Goal: Information Seeking & Learning: Compare options

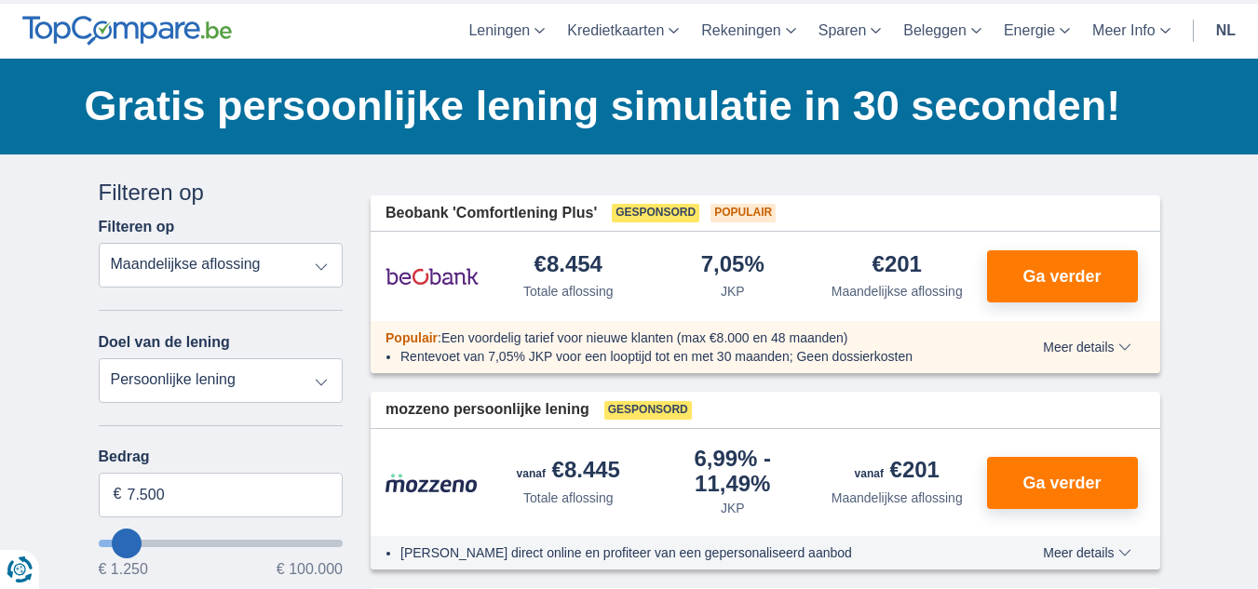
scroll to position [93, 0]
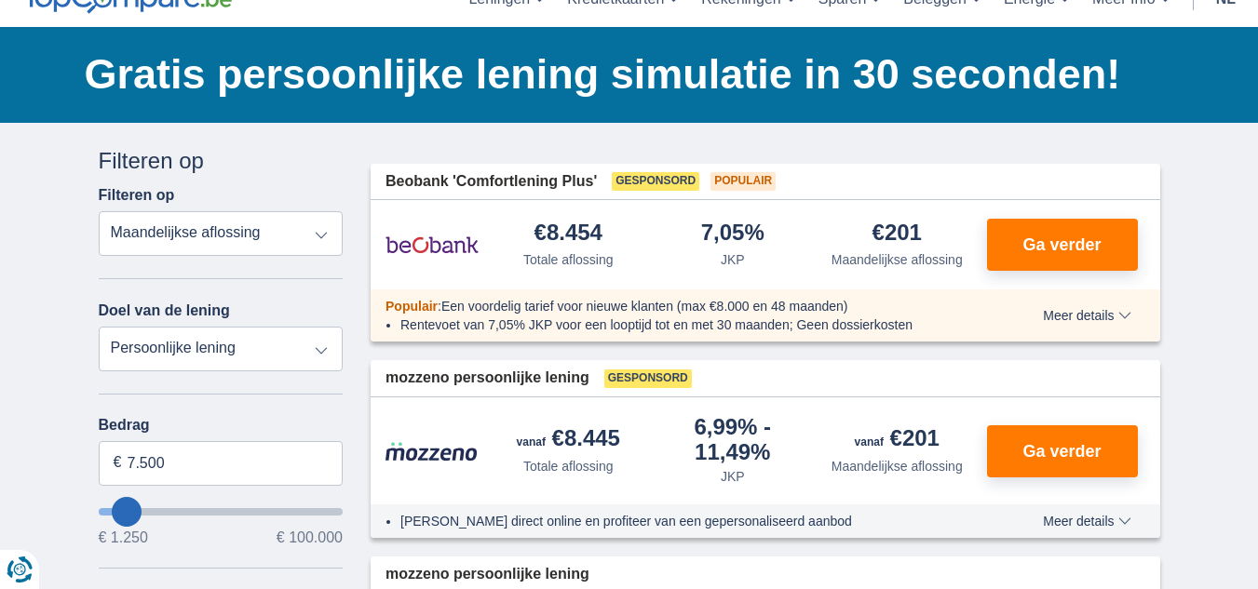
click at [325, 228] on select "Totale aflossing JKP Maandelijkse aflossing" at bounding box center [221, 233] width 245 height 45
click at [325, 355] on select "Persoonlijke lening Auto Moto / fiets Mobilhome / caravan Renovatie Energie Sch…" at bounding box center [221, 349] width 245 height 45
select select "renovationLoan"
click at [99, 327] on select "Persoonlijke lening Auto Moto / fiets Mobilhome / caravan Renovatie Energie Sch…" at bounding box center [221, 349] width 245 height 45
type input "15.000"
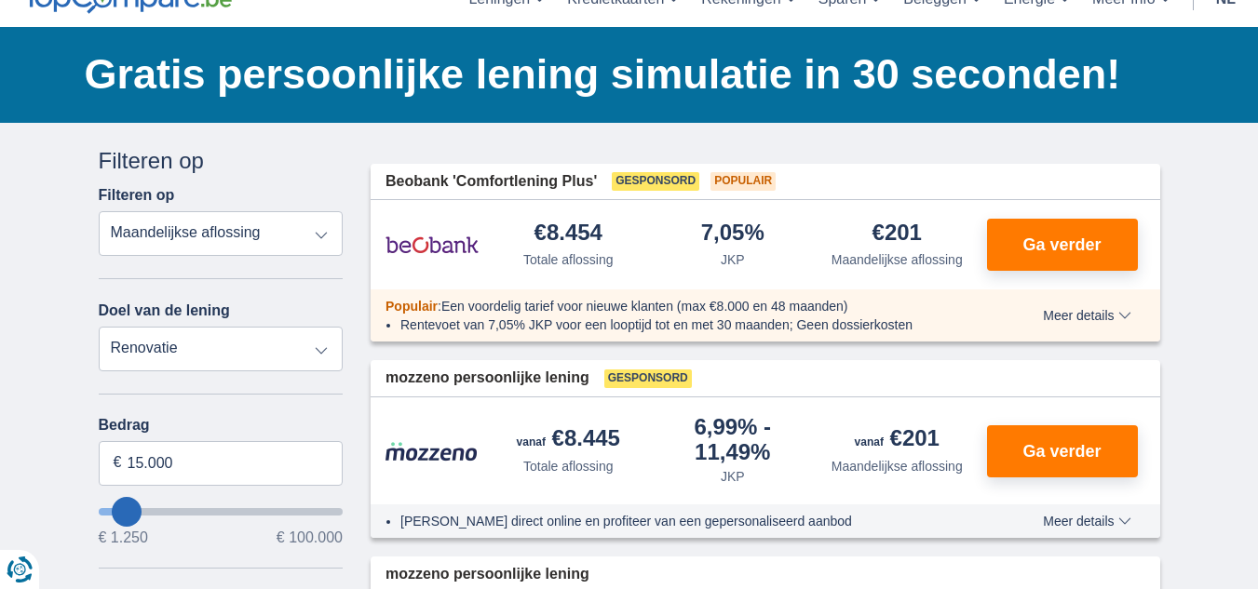
type input "15250"
select select "60"
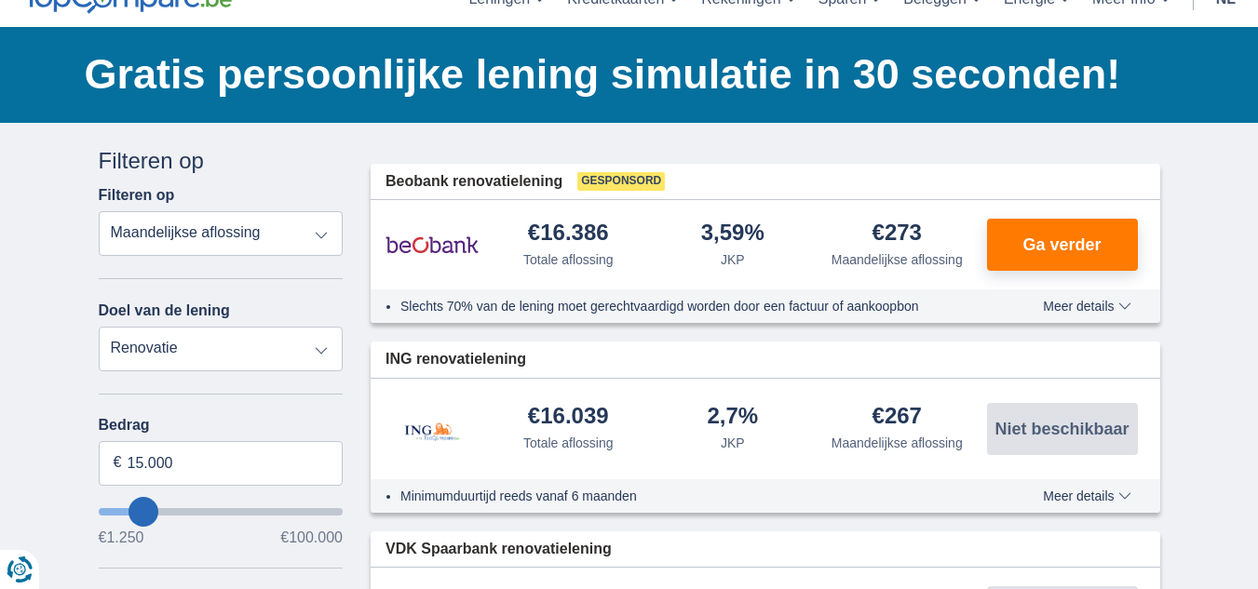
type input "12.250"
type input "12250"
type input "13.250"
type input "14250"
type input "99.250"
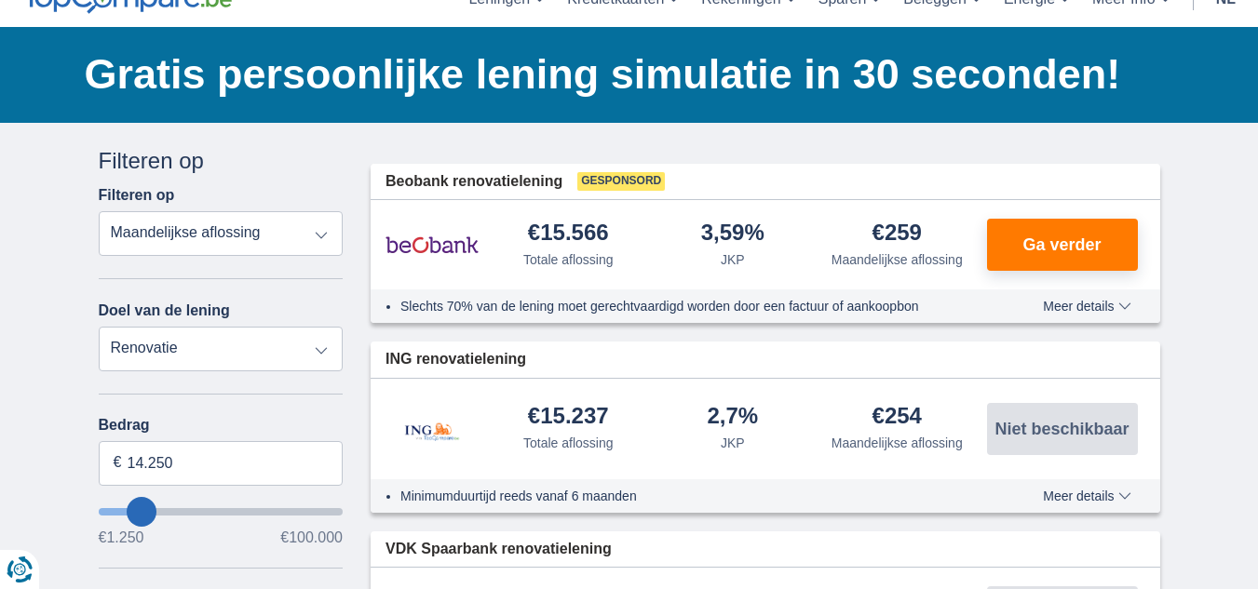
type input "99250"
select select "120"
type input "99250"
click at [335, 513] on input "wantToBorrow" at bounding box center [221, 511] width 245 height 7
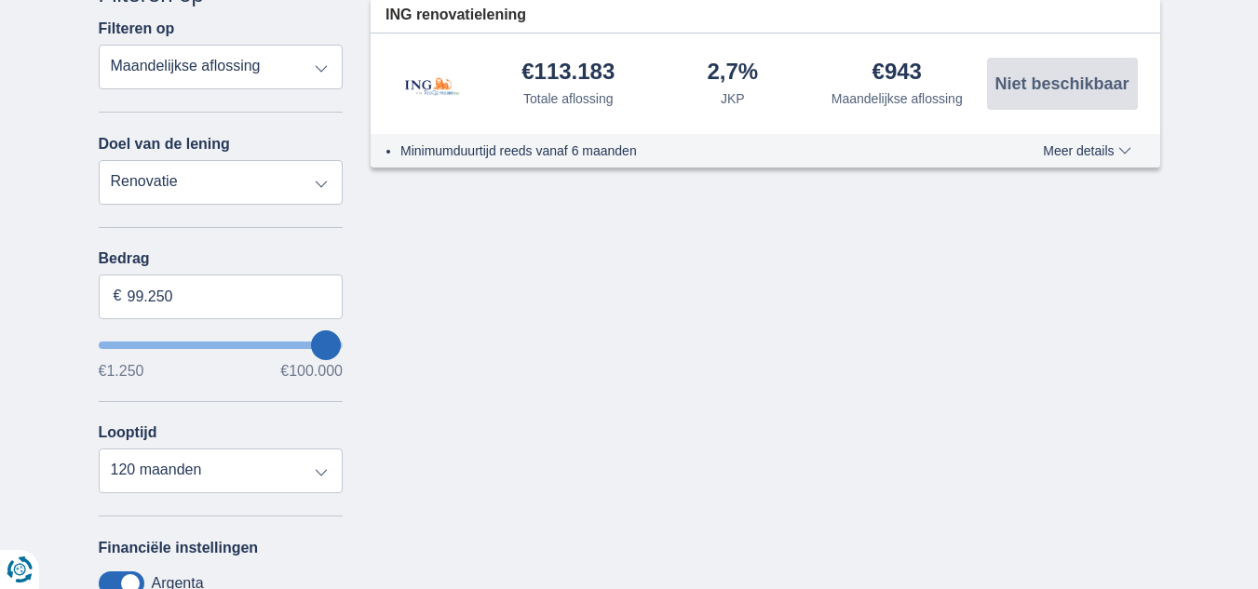
scroll to position [279, 0]
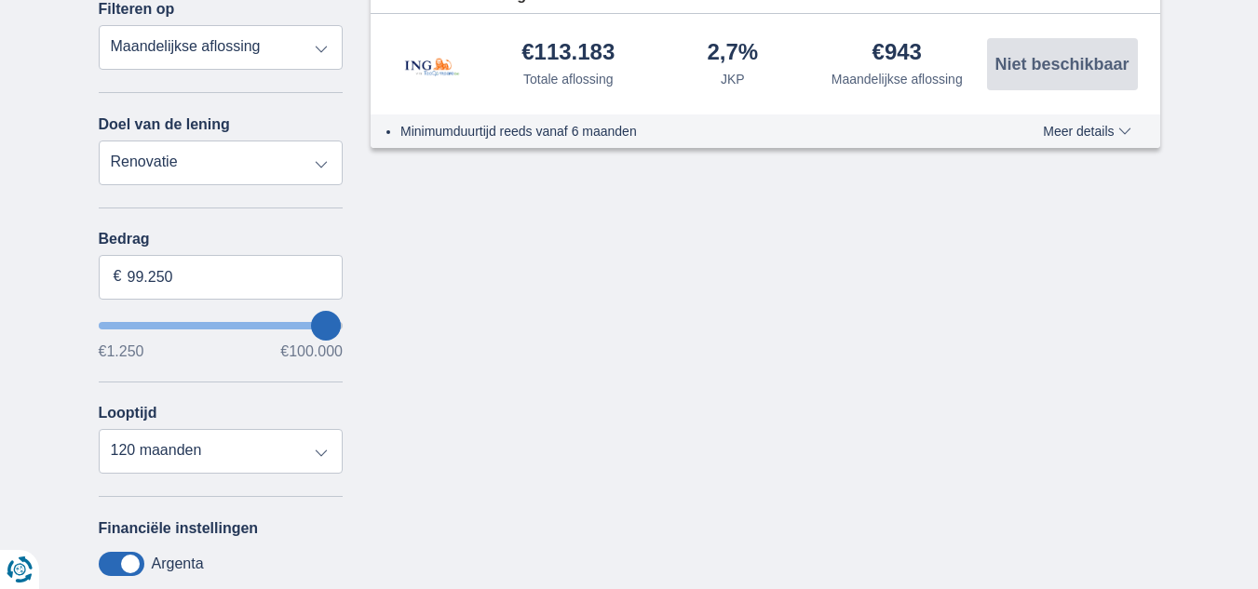
click at [344, 334] on div "Annuleren Filters Filteren op Filteren op Totale aflossing JKP Maandelijkse afl…" at bounding box center [221, 401] width 273 height 885
click at [339, 326] on input "wantToBorrow" at bounding box center [221, 325] width 245 height 7
drag, startPoint x: 132, startPoint y: 281, endPoint x: 152, endPoint y: 272, distance: 21.6
click at [136, 278] on input "99.250" at bounding box center [221, 277] width 245 height 45
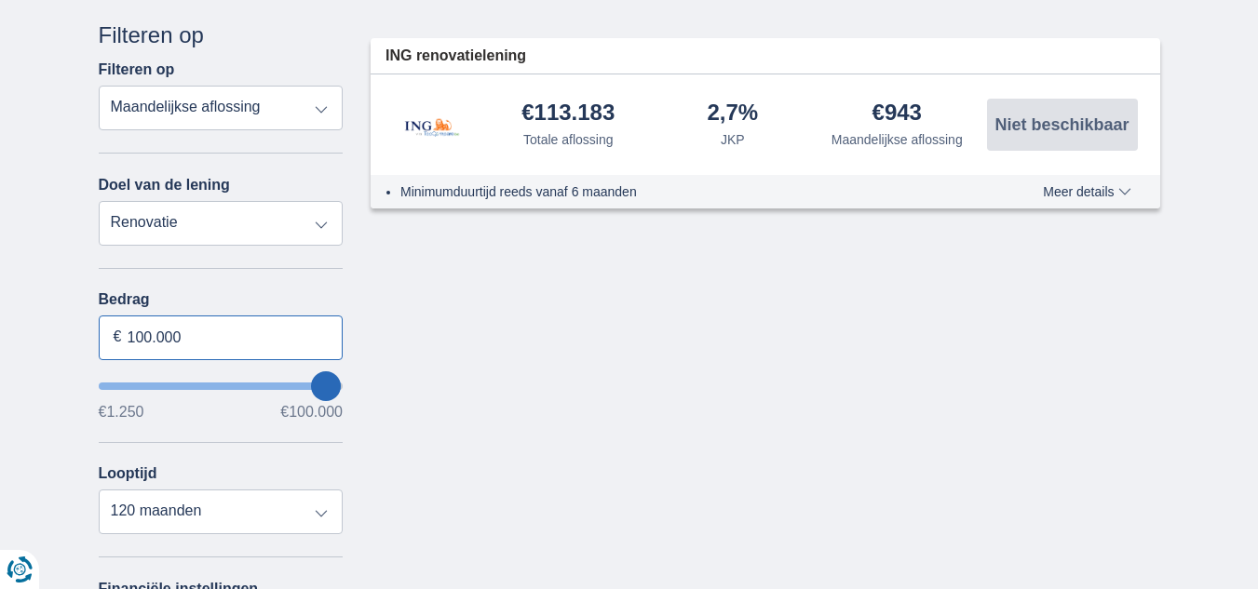
scroll to position [186, 0]
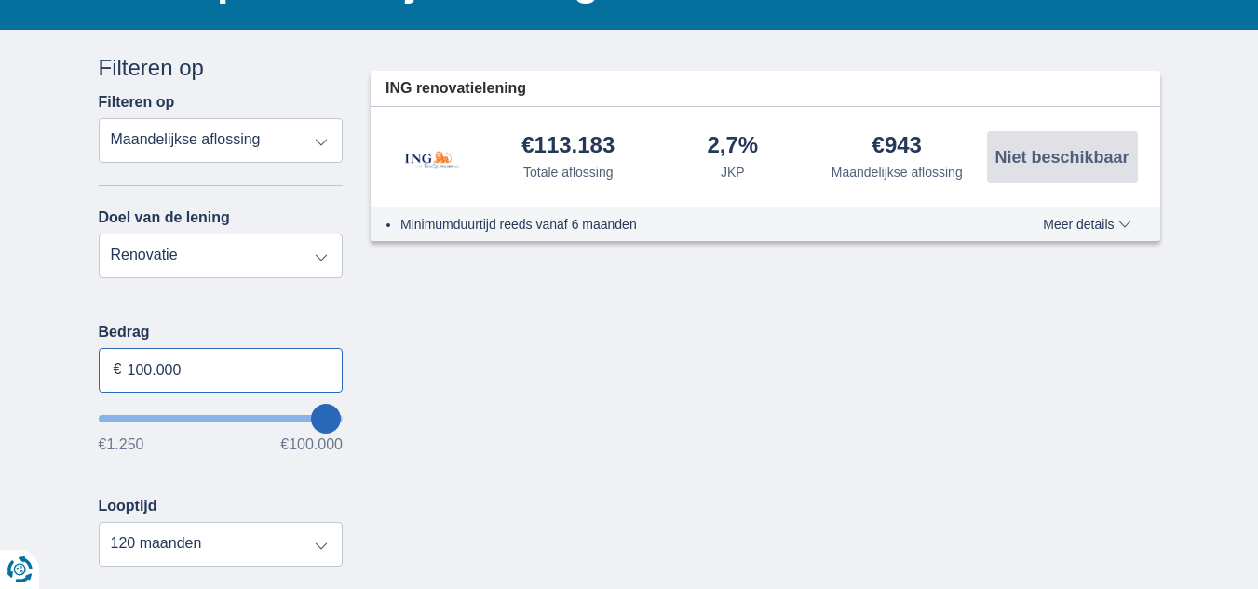
type input "100.000"
type input "99250"
click at [318, 275] on select "Persoonlijke lening Auto Moto / fiets Mobilhome / caravan Renovatie Energie Sch…" at bounding box center [221, 256] width 245 height 45
select select "personalLoan"
click at [99, 234] on select "Persoonlijke lening Auto Moto / fiets Mobilhome / caravan Renovatie Energie Sch…" at bounding box center [221, 256] width 245 height 45
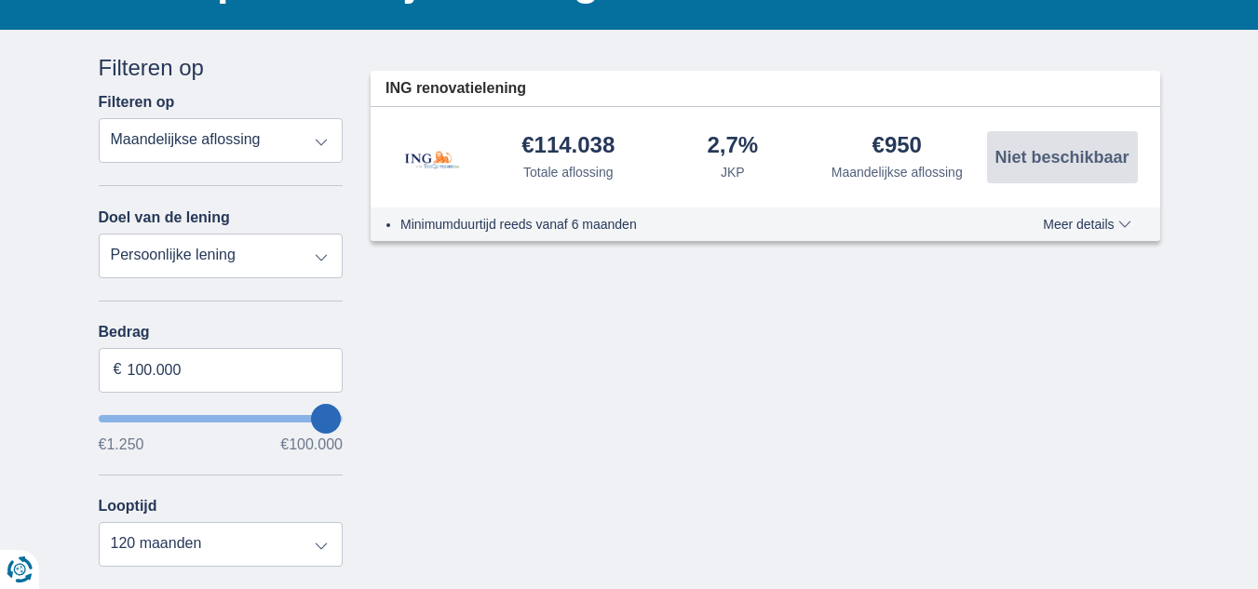
type input "7.500"
type input "7250"
select select "42"
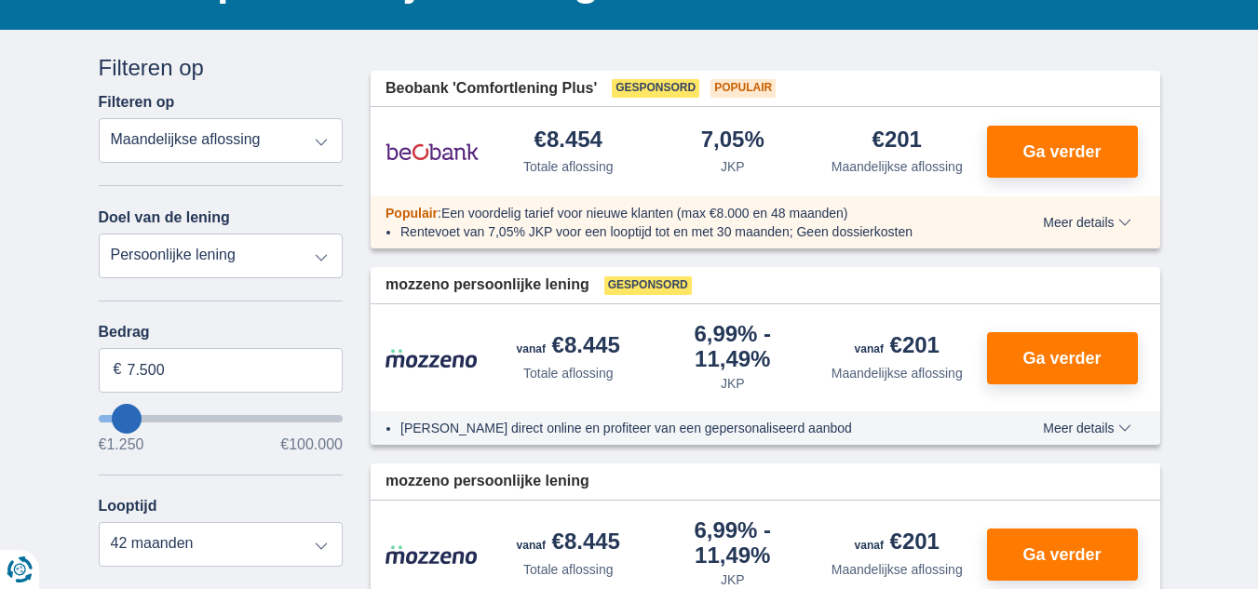
type input "11.250"
type input "11250"
type input "12.250"
type input "21250"
type input "21.250"
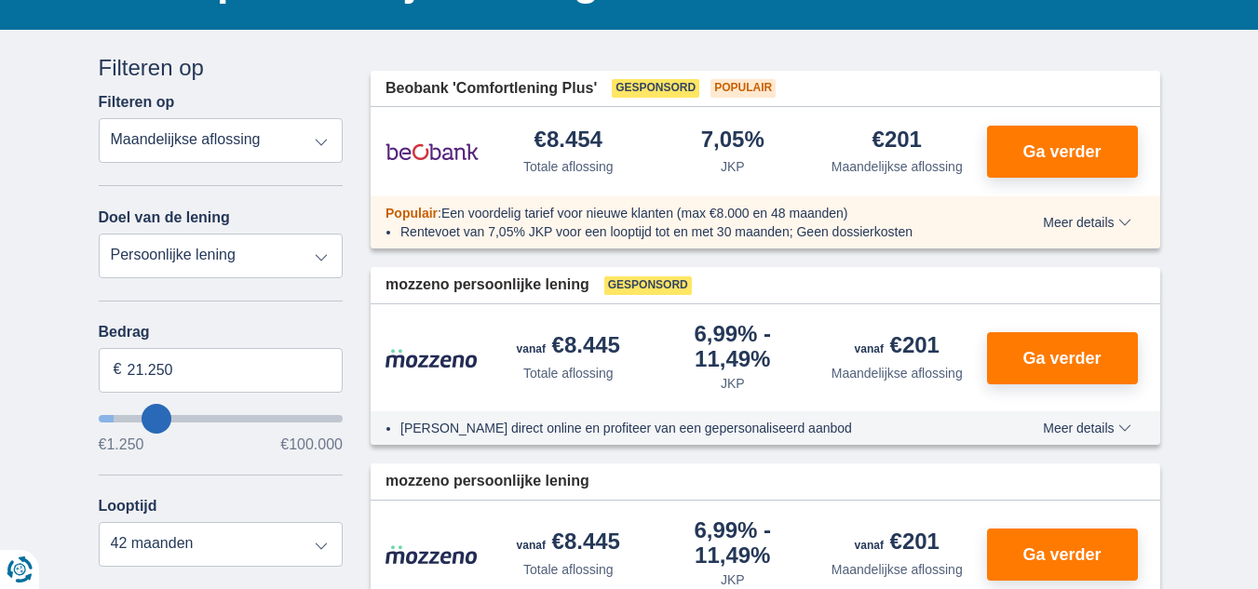
select select "120"
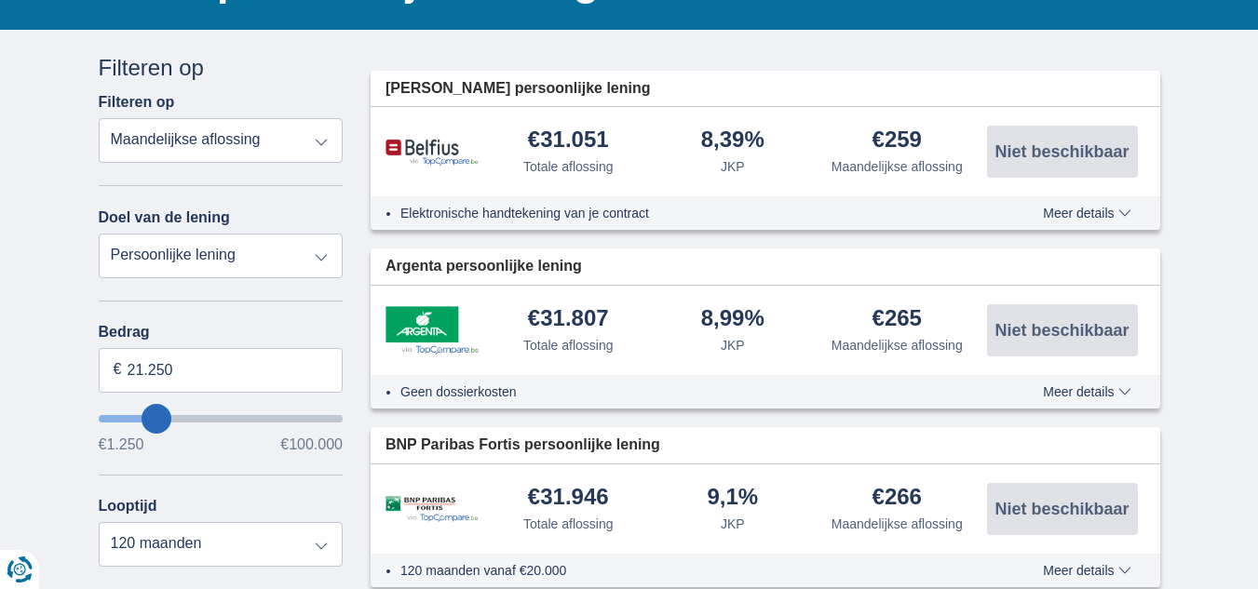
type input "99.250"
type input "99250"
click at [328, 420] on input "wantToBorrow" at bounding box center [221, 418] width 245 height 7
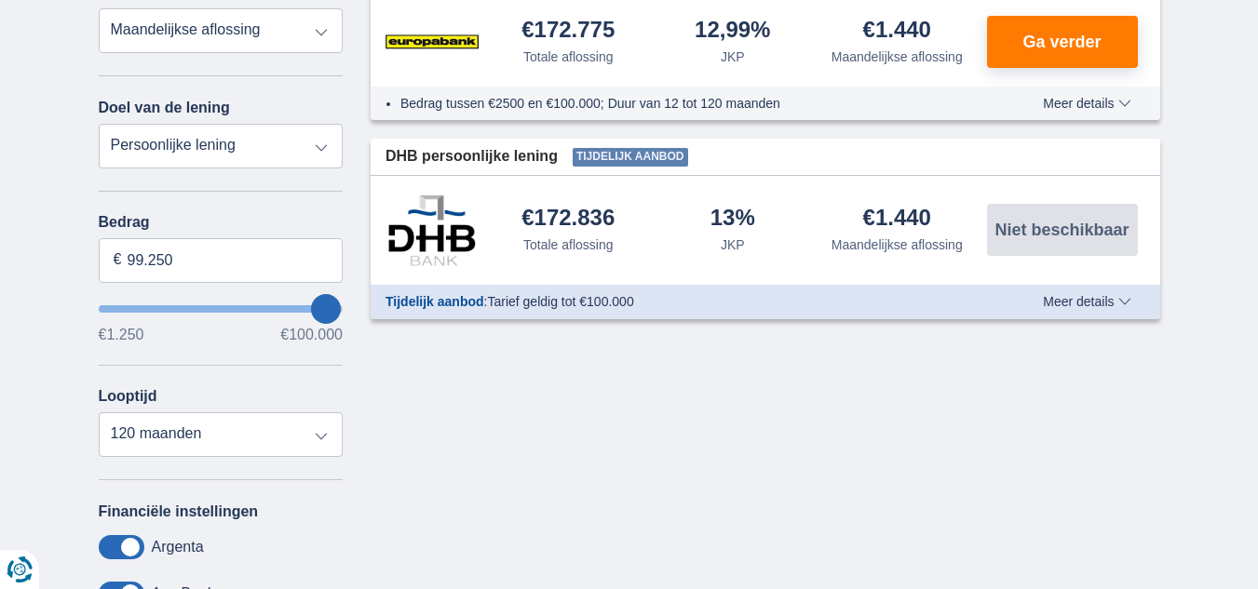
scroll to position [93, 0]
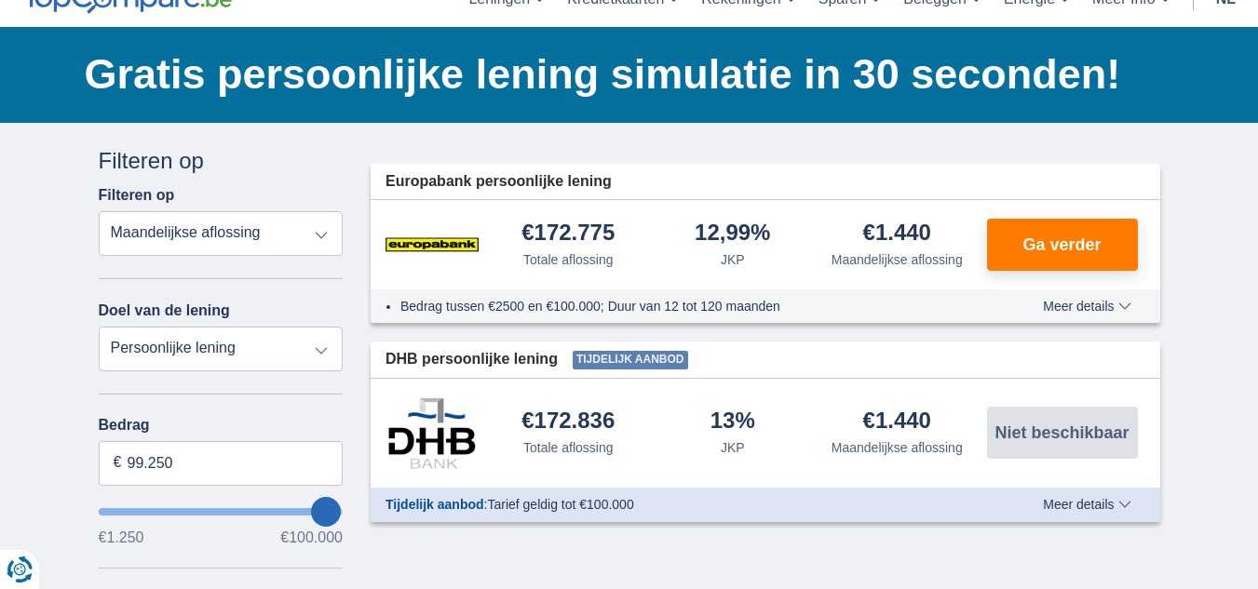
click at [339, 351] on select "Persoonlijke lening Auto Moto / fiets Mobilhome / caravan Renovatie Energie Sch…" at bounding box center [221, 349] width 245 height 45
select select "renovationLoan"
click at [99, 327] on select "Persoonlijke lening Auto Moto / fiets Mobilhome / caravan Renovatie Energie Sch…" at bounding box center [221, 349] width 245 height 45
type input "15.000"
type input "15250"
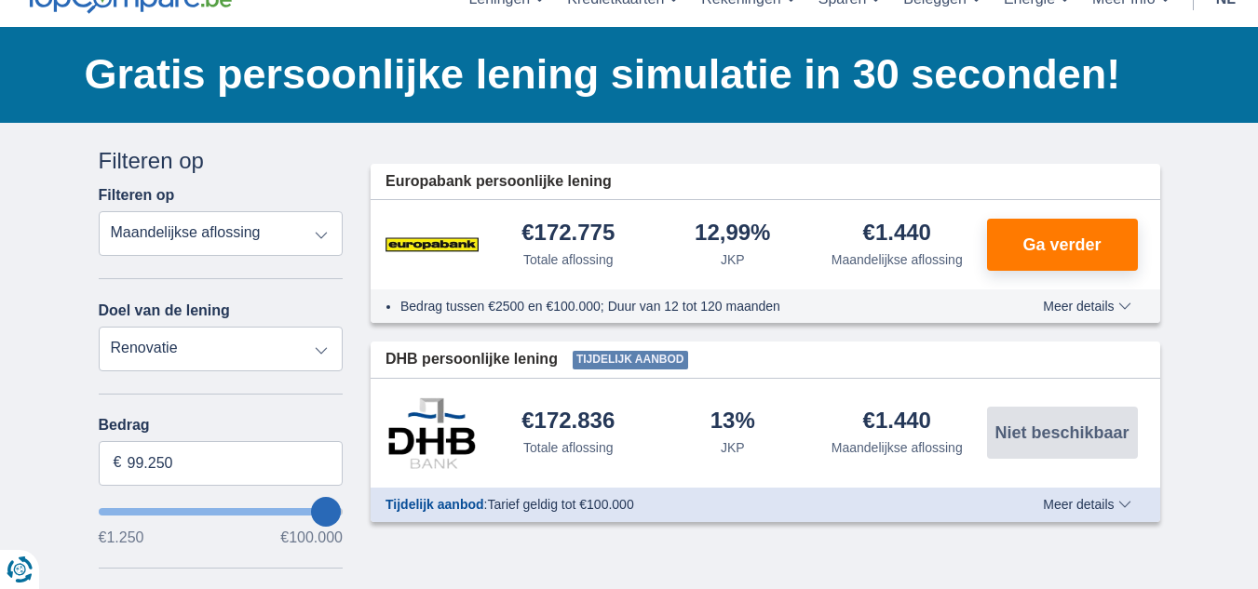
select select "60"
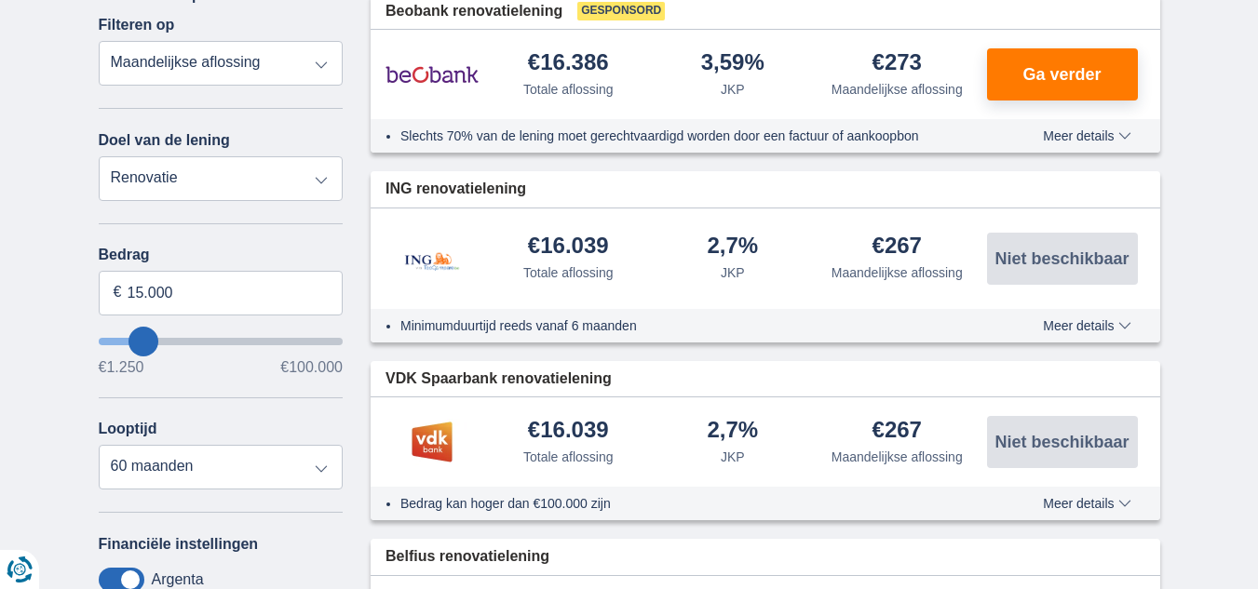
scroll to position [279, 0]
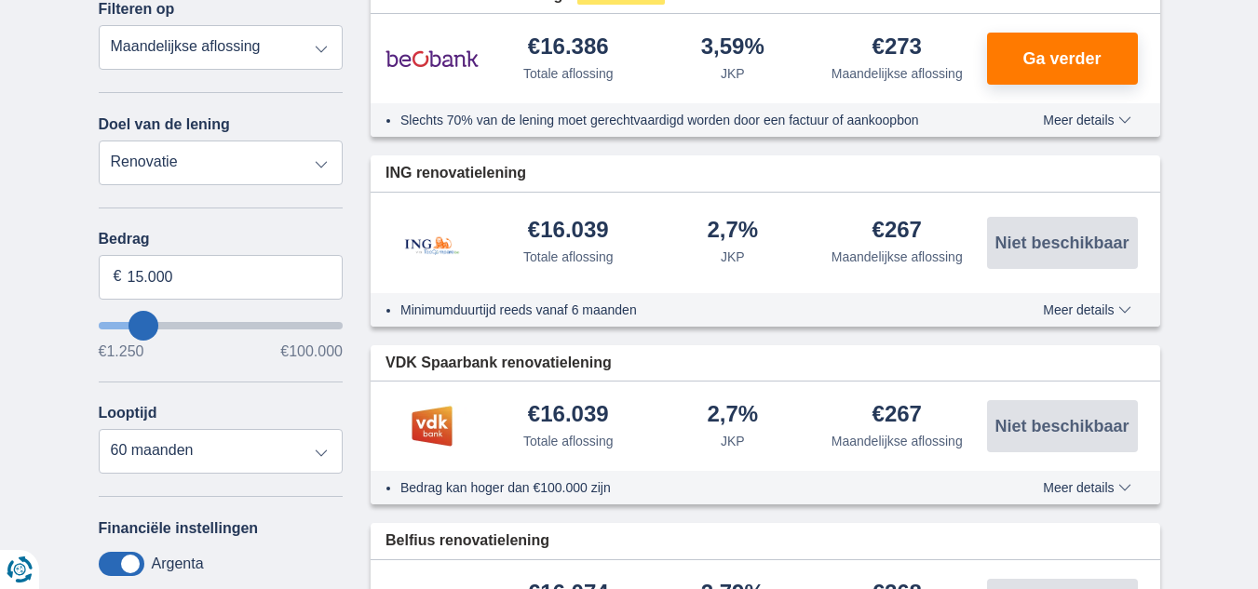
type input "74.250"
type input "74250"
select select "120"
type input "74250"
click at [273, 326] on input "wantToBorrow" at bounding box center [221, 325] width 245 height 7
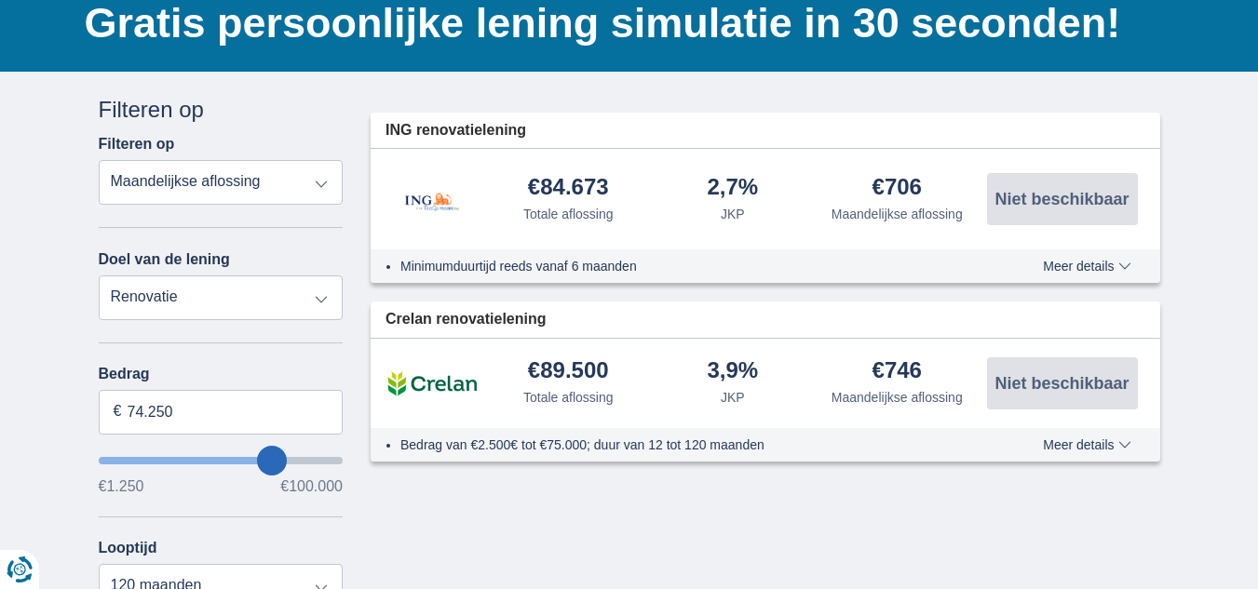
scroll to position [186, 0]
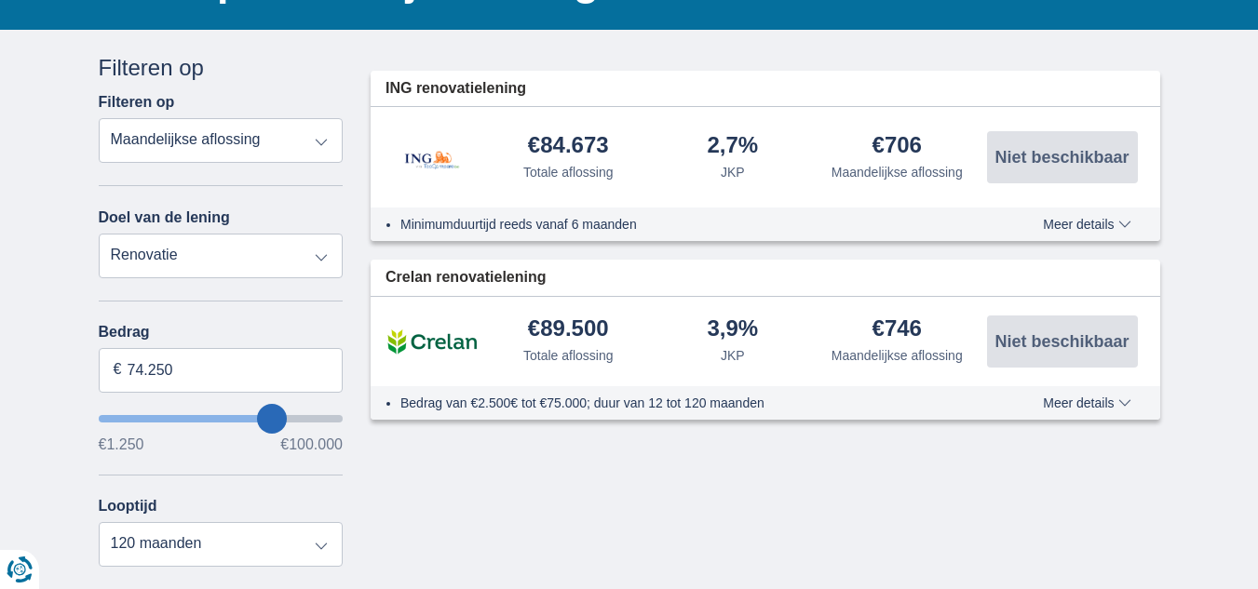
type input "93.250"
type input "93250"
click at [314, 415] on input "wantToBorrow" at bounding box center [221, 418] width 245 height 7
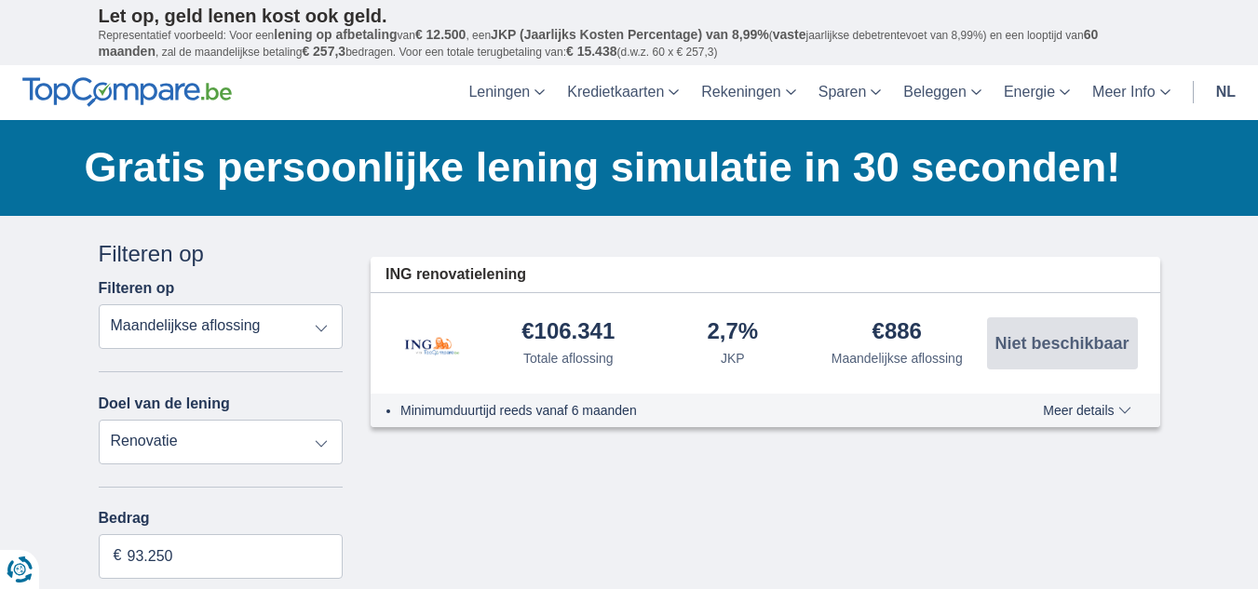
scroll to position [279, 0]
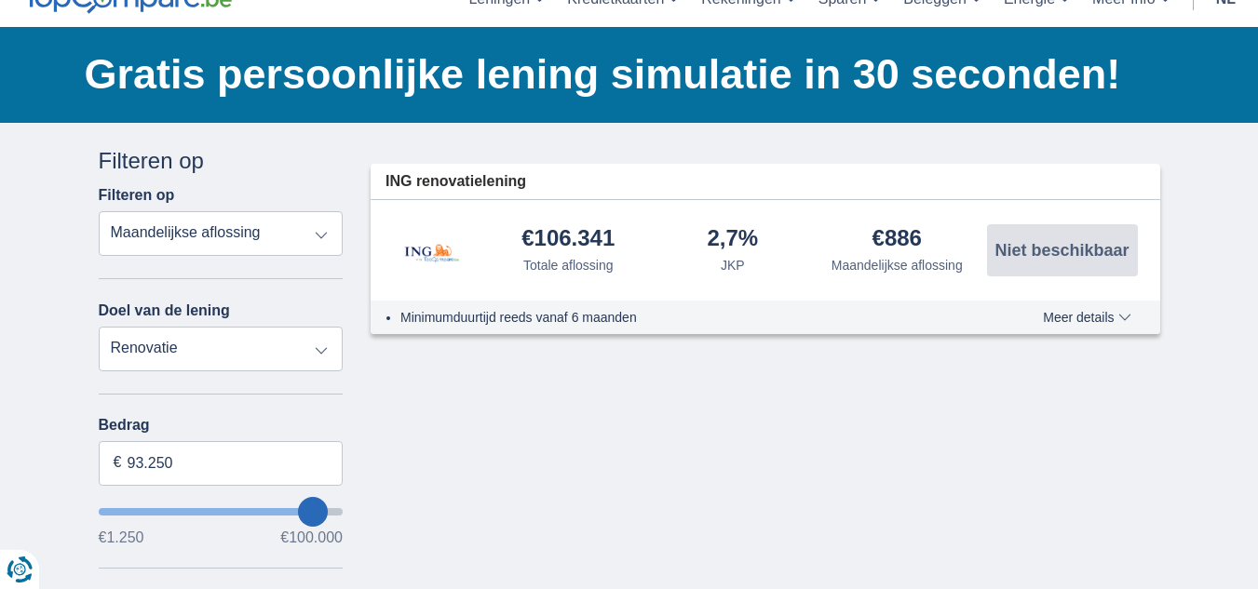
scroll to position [186, 0]
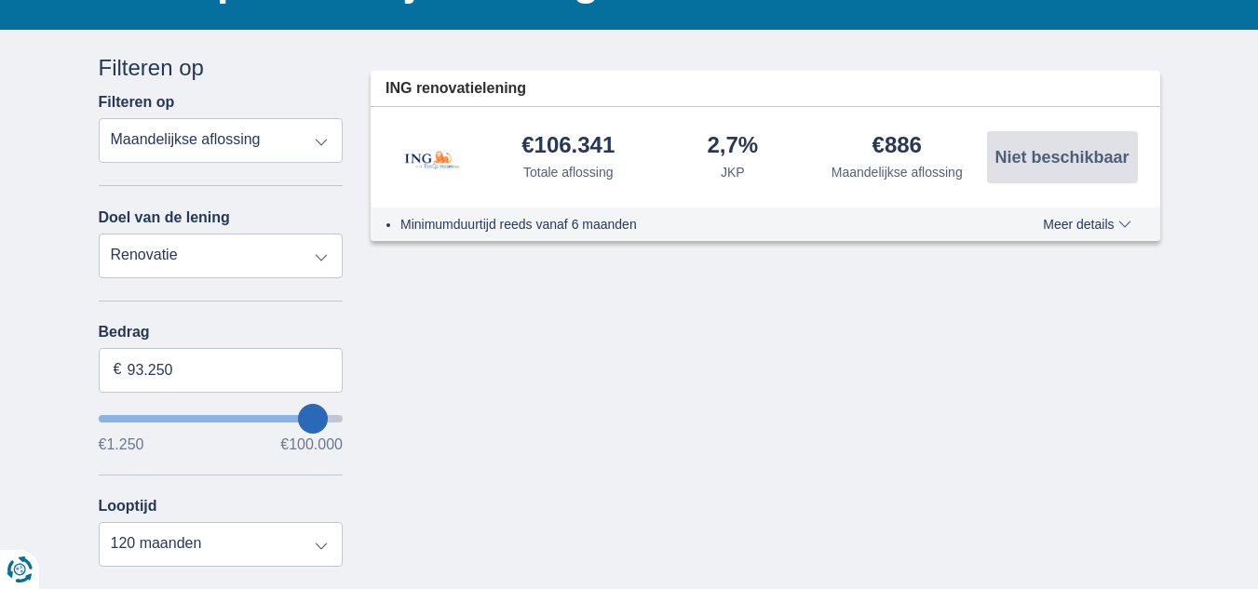
scroll to position [93, 0]
